Goal: Find specific page/section: Find specific page/section

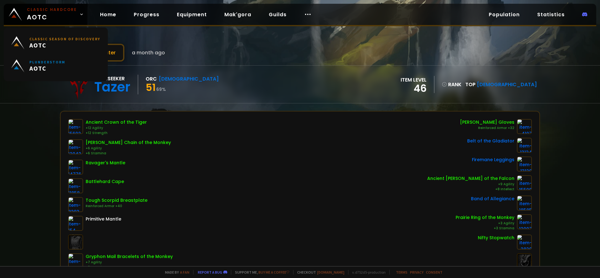
click at [38, 8] on small "Classic Hardcore" at bounding box center [52, 10] width 50 height 6
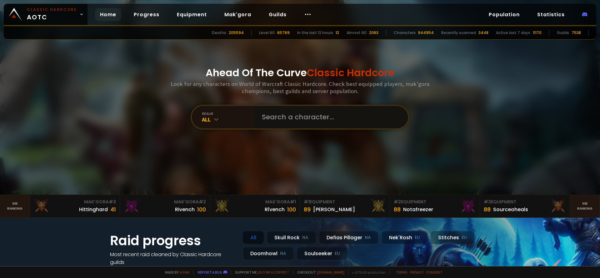
click at [276, 118] on input "text" at bounding box center [329, 117] width 142 height 22
type input "spyk"
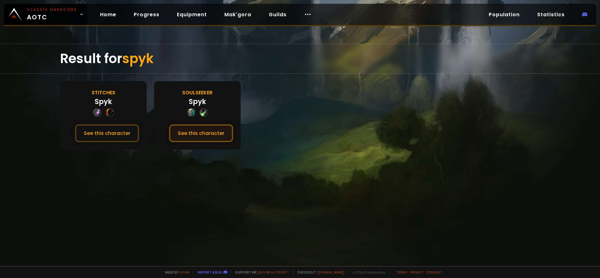
click at [194, 133] on button "See this character" at bounding box center [201, 133] width 64 height 18
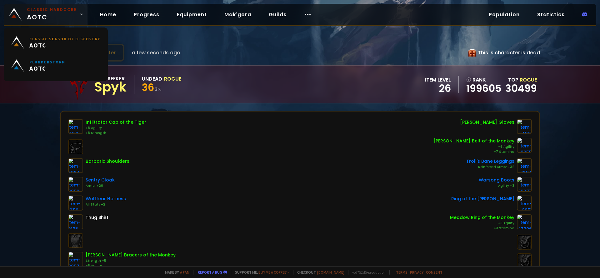
click at [46, 13] on span "Classic Hardcore AOTC" at bounding box center [52, 14] width 50 height 15
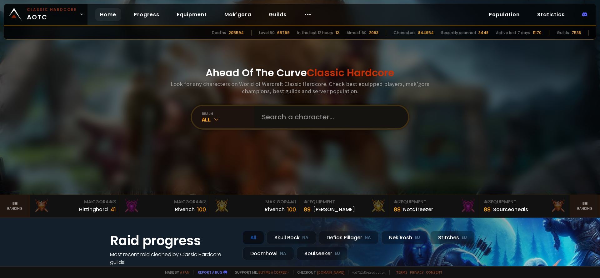
click at [296, 117] on input "text" at bounding box center [329, 117] width 142 height 22
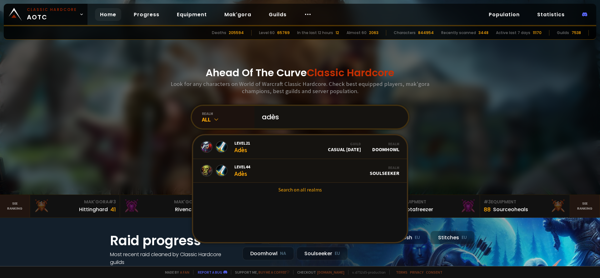
drag, startPoint x: 280, startPoint y: 120, endPoint x: 244, endPoint y: 120, distance: 36.8
click at [258, 120] on input "adès" at bounding box center [329, 117] width 142 height 22
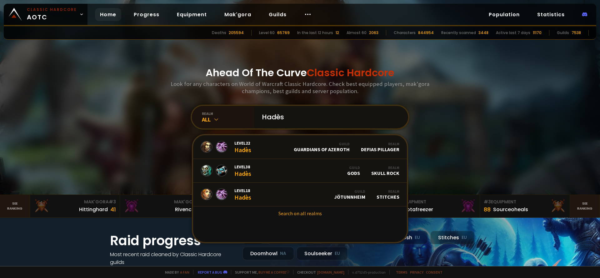
click at [274, 117] on input "Hadès" at bounding box center [329, 117] width 142 height 22
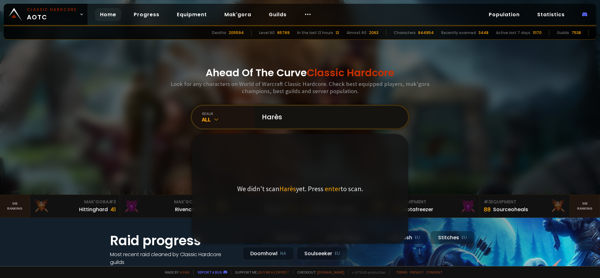
drag, startPoint x: 265, startPoint y: 117, endPoint x: 258, endPoint y: 118, distance: 7.0
click at [258, 118] on input "Harès" at bounding box center [329, 117] width 142 height 22
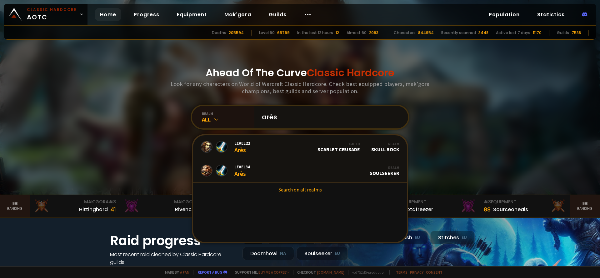
click at [308, 119] on input "arès" at bounding box center [329, 117] width 142 height 22
drag, startPoint x: 288, startPoint y: 117, endPoint x: 232, endPoint y: 117, distance: 55.3
click at [258, 117] on input "arès" at bounding box center [329, 117] width 142 height 22
type input "t"
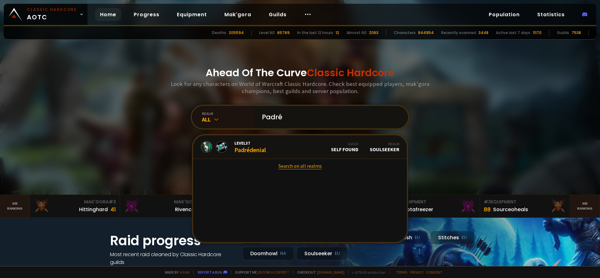
type input "Padré"
click at [290, 166] on link "Search on all realms" at bounding box center [300, 166] width 214 height 14
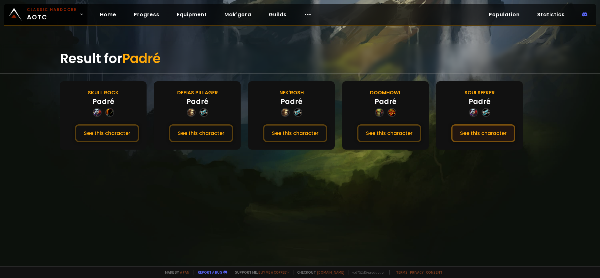
click at [482, 130] on button "See this character" at bounding box center [483, 133] width 64 height 18
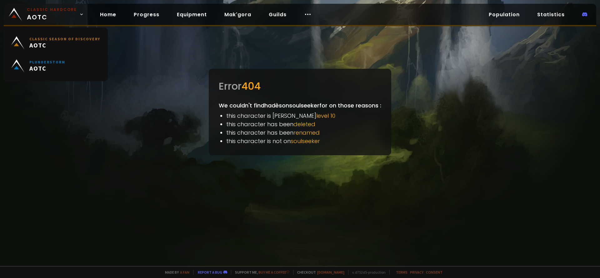
click at [49, 12] on small "Classic Hardcore" at bounding box center [52, 10] width 50 height 6
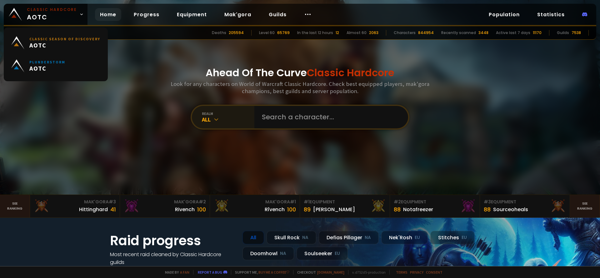
click at [38, 9] on small "Classic Hardcore" at bounding box center [52, 10] width 50 height 6
click at [300, 117] on input "text" at bounding box center [329, 117] width 142 height 22
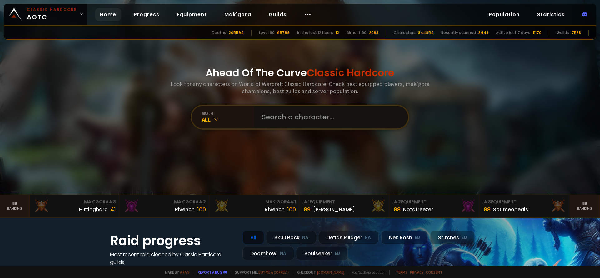
click at [331, 116] on input "text" at bounding box center [329, 117] width 142 height 22
type input "Hadès"
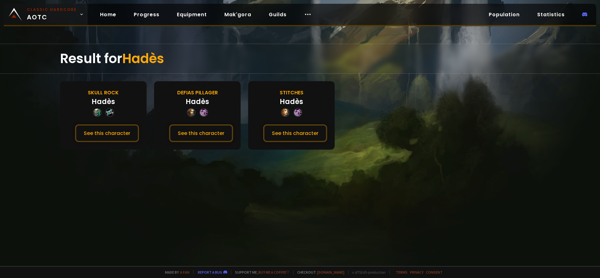
click at [53, 16] on span "Classic Hardcore AOTC" at bounding box center [52, 14] width 50 height 15
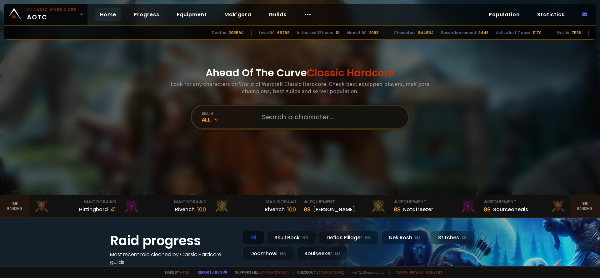
click at [298, 117] on input "text" at bounding box center [329, 117] width 142 height 22
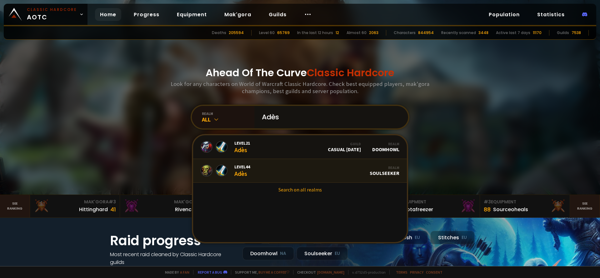
type input "Adès"
click at [236, 169] on span "Level 44" at bounding box center [242, 167] width 16 height 6
